Goal: Find specific page/section: Find specific page/section

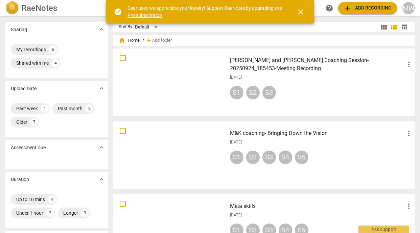
click at [300, 9] on span "close" at bounding box center [301, 12] width 8 height 8
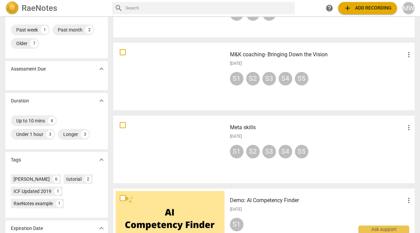
scroll to position [77, 0]
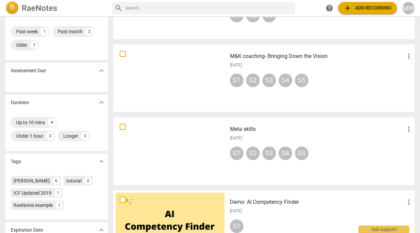
click at [193, 79] on div at bounding box center [170, 78] width 109 height 63
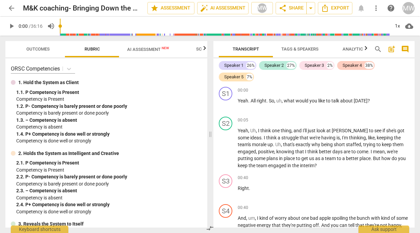
click at [38, 46] on span "Outcomes" at bounding box center [38, 49] width 40 height 9
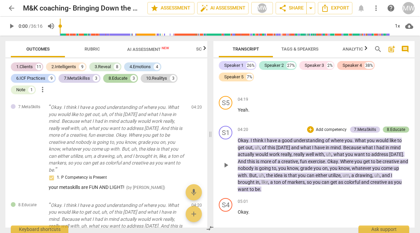
scroll to position [981, 0]
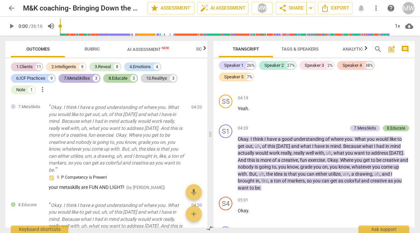
click at [80, 79] on div "7.MetaSkillss" at bounding box center [77, 78] width 26 height 7
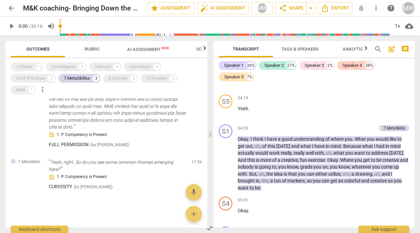
scroll to position [267, 0]
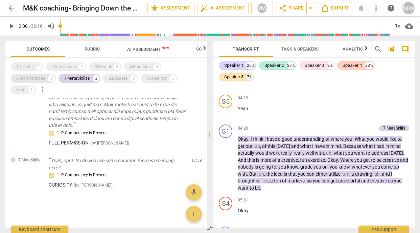
click at [32, 77] on div "6.ICF Practices" at bounding box center [30, 78] width 29 height 7
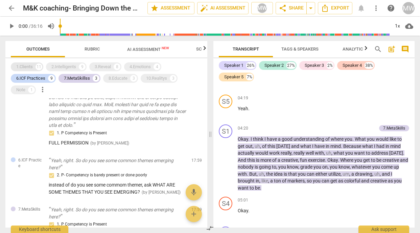
click at [28, 67] on div "1.Clients" at bounding box center [24, 66] width 17 height 7
click at [64, 67] on div "2.Intelligents" at bounding box center [63, 66] width 25 height 7
click at [108, 67] on div "3.Reveal" at bounding box center [103, 66] width 16 height 7
click at [119, 80] on div "8.Educate" at bounding box center [118, 78] width 19 height 7
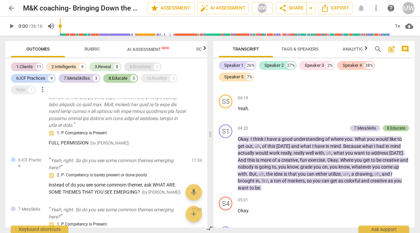
click at [142, 65] on div "4.Emotions" at bounding box center [140, 66] width 21 height 7
click at [154, 77] on div "10.Realitys" at bounding box center [156, 78] width 21 height 7
click at [18, 89] on div "Note" at bounding box center [20, 89] width 9 height 7
click at [24, 89] on div "Note" at bounding box center [20, 89] width 9 height 7
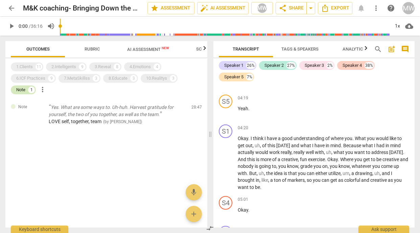
scroll to position [0, 0]
click at [18, 89] on div "Note" at bounding box center [20, 89] width 9 height 7
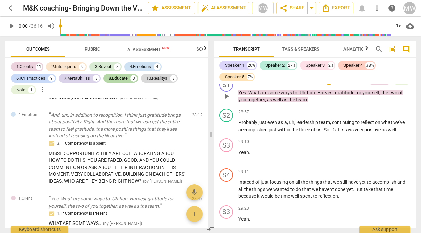
scroll to position [5908, 0]
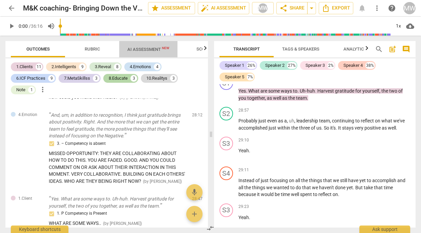
click at [158, 48] on span "AI Assessment New" at bounding box center [148, 49] width 42 height 5
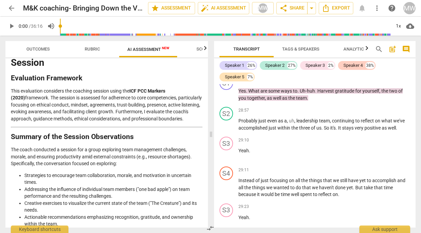
scroll to position [0, 0]
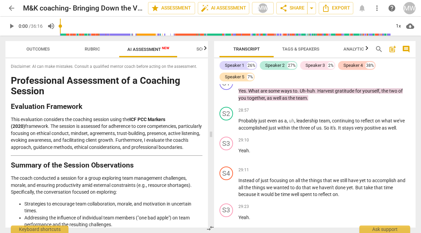
click at [35, 48] on span "Outcomes" at bounding box center [37, 48] width 23 height 5
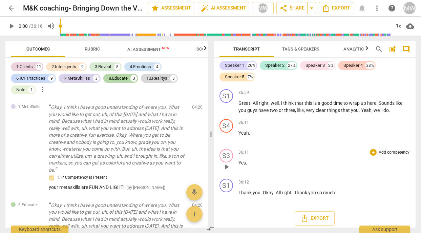
scroll to position [8375, 0]
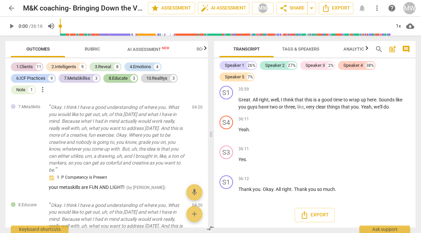
click at [138, 48] on span "AI Assessment New" at bounding box center [148, 49] width 42 height 5
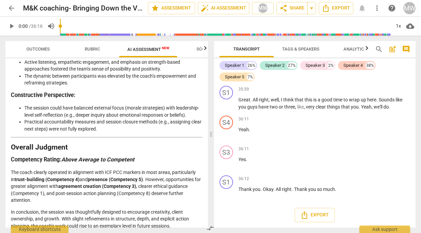
scroll to position [959, 0]
